Goal: Task Accomplishment & Management: Complete application form

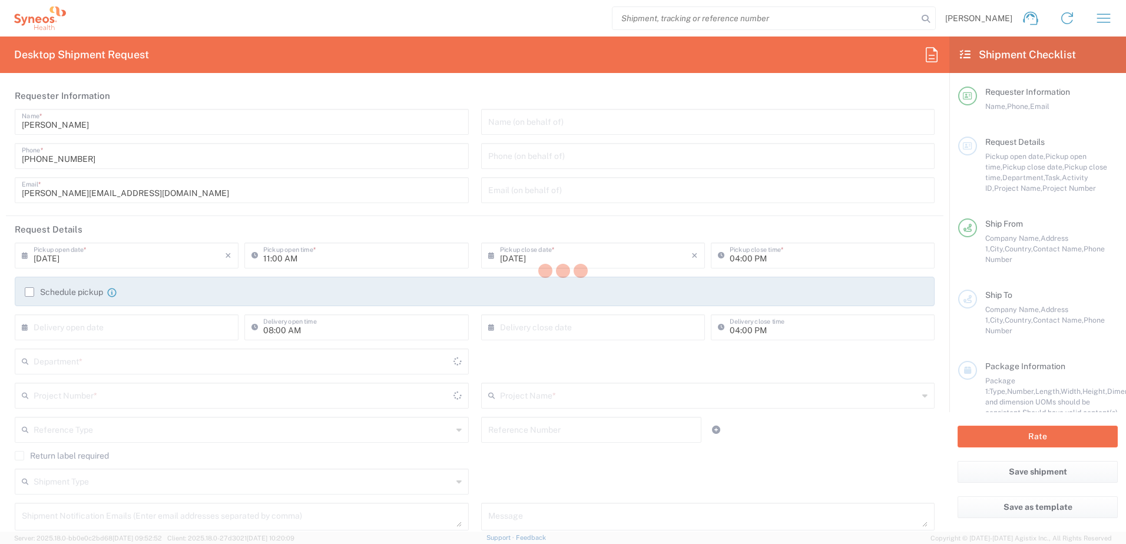
type input "[GEOGRAPHIC_DATA]"
type input "8350"
type input "Synteract GmbH"
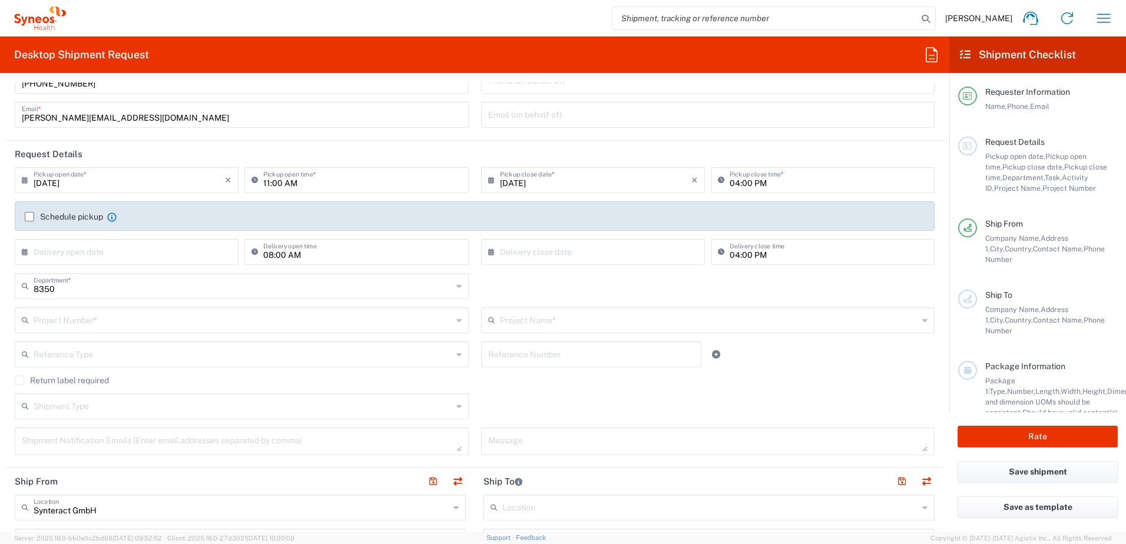
scroll to position [59, 0]
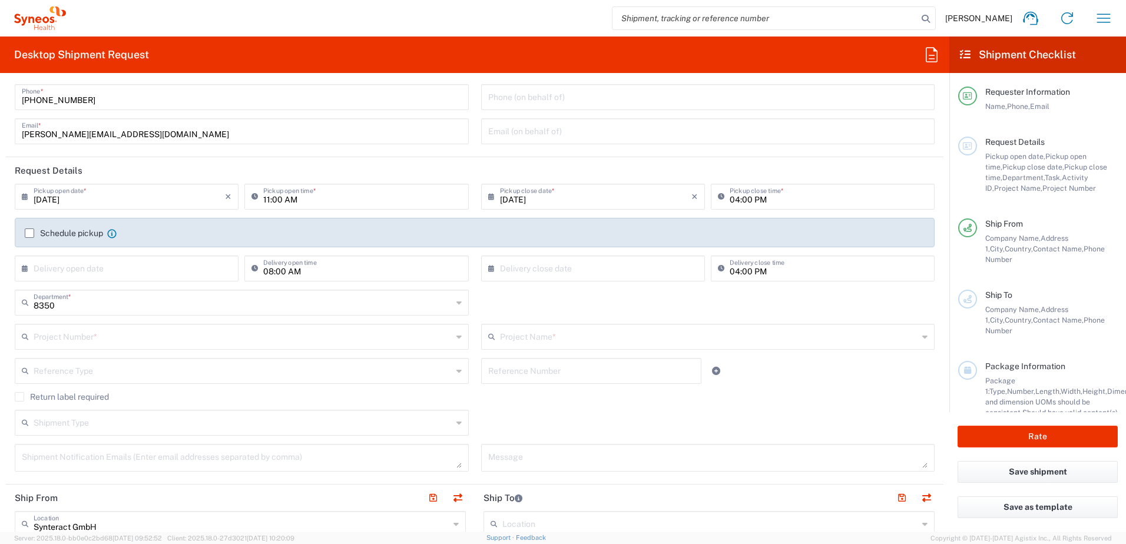
click at [525, 19] on div "Igor Skerbinc Home Shipment estimator Shipment tracking Desktop shipment reques…" at bounding box center [594, 18] width 1056 height 28
